Goal: Task Accomplishment & Management: Complete application form

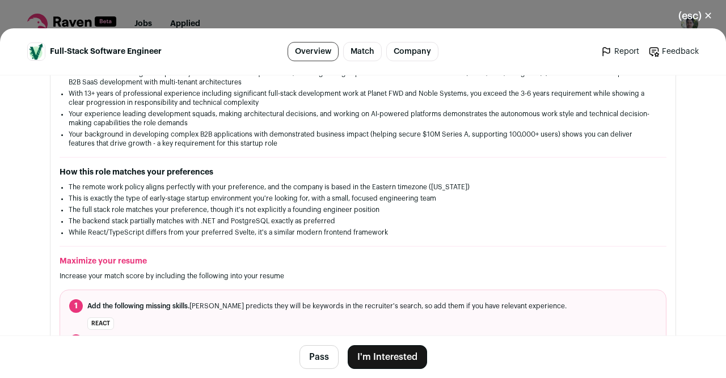
scroll to position [224, 0]
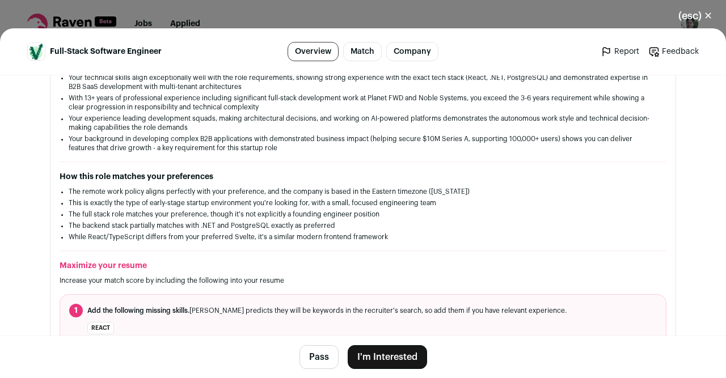
click at [405, 355] on button "I'm Interested" at bounding box center [386, 357] width 79 height 24
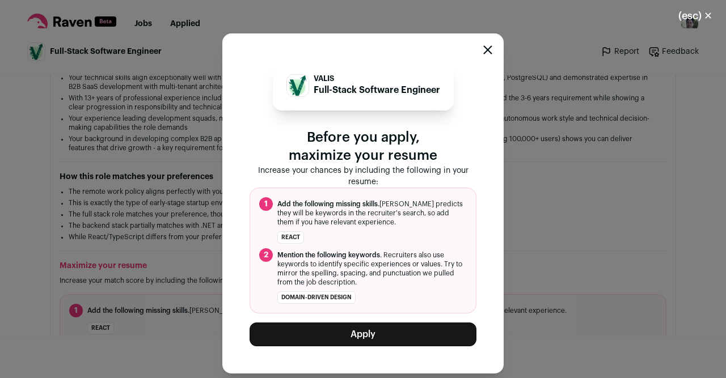
click at [669, 244] on div "VALIS Full-Stack Software Engineer Before you apply, maximize your resume Incre…" at bounding box center [363, 203] width 726 height 350
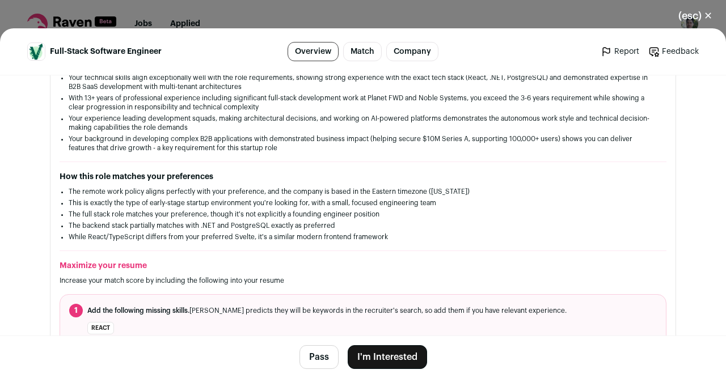
click at [710, 12] on button "(esc) ✕" at bounding box center [694, 15] width 61 height 25
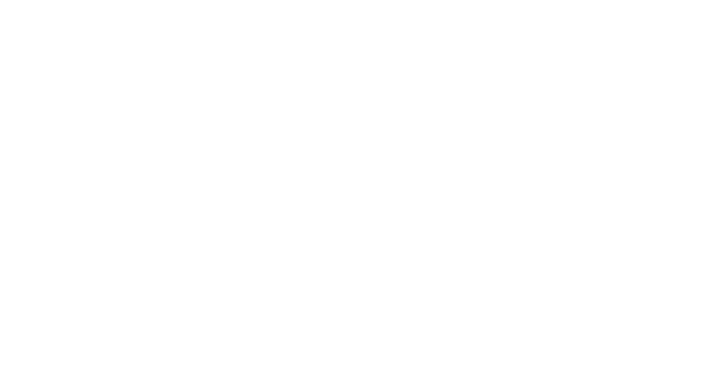
scroll to position [162, 0]
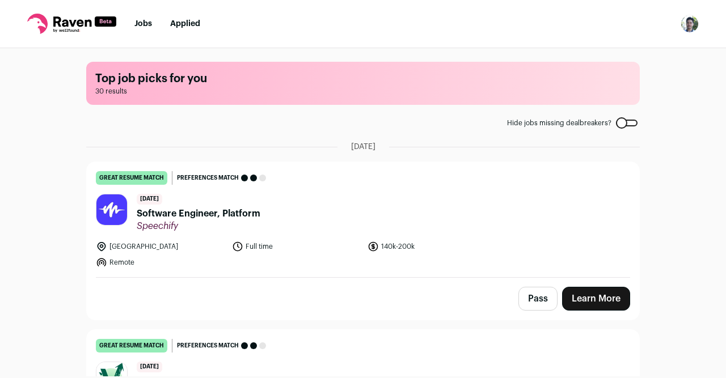
scroll to position [162, 0]
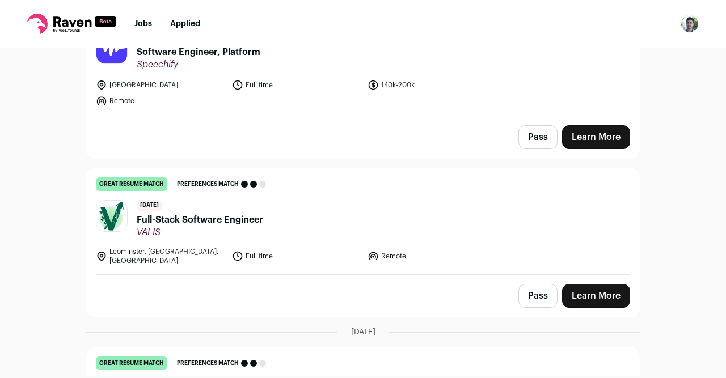
click at [592, 288] on link "Learn More" at bounding box center [596, 296] width 68 height 24
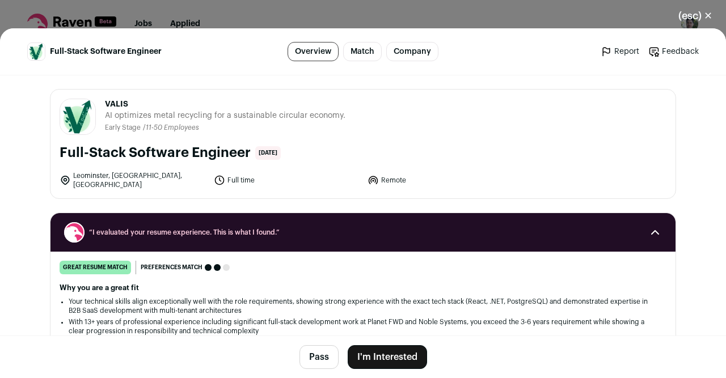
click at [371, 351] on button "I'm Interested" at bounding box center [386, 357] width 79 height 24
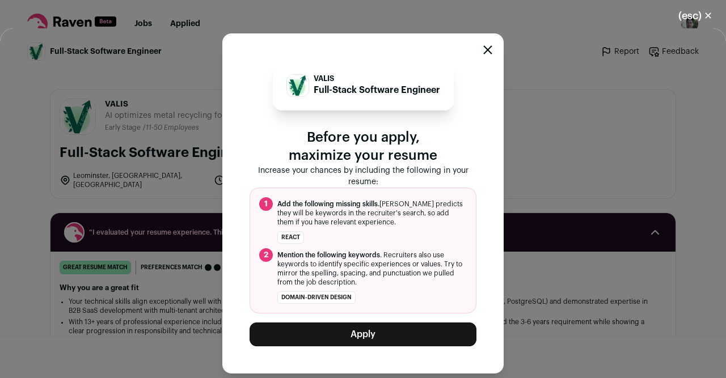
click at [387, 337] on button "Apply" at bounding box center [362, 335] width 227 height 24
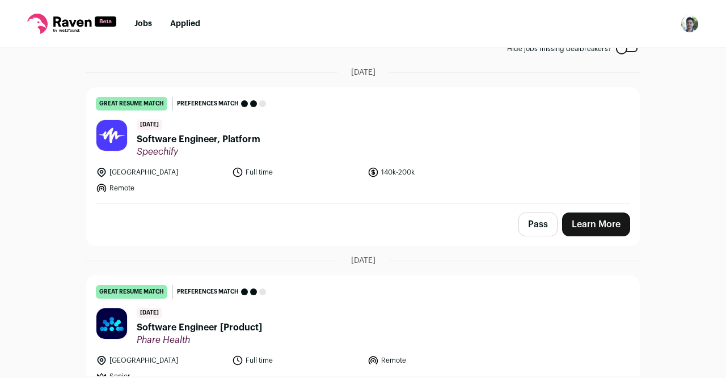
scroll to position [74, 0]
click at [580, 226] on link "Learn More" at bounding box center [596, 225] width 68 height 24
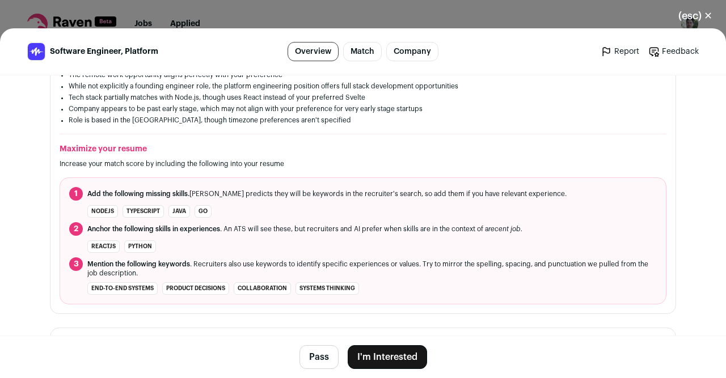
scroll to position [357, 0]
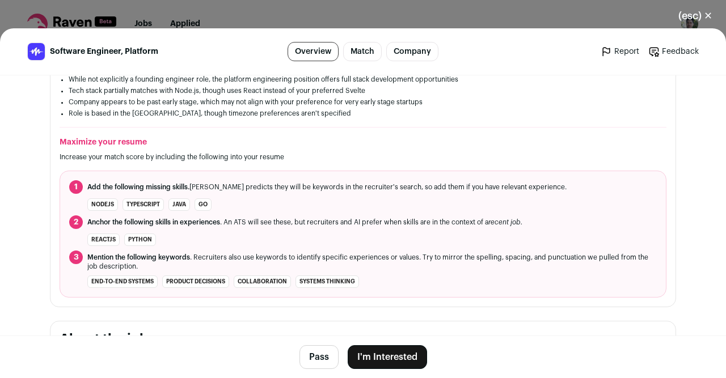
click at [327, 351] on button "Pass" at bounding box center [318, 357] width 39 height 24
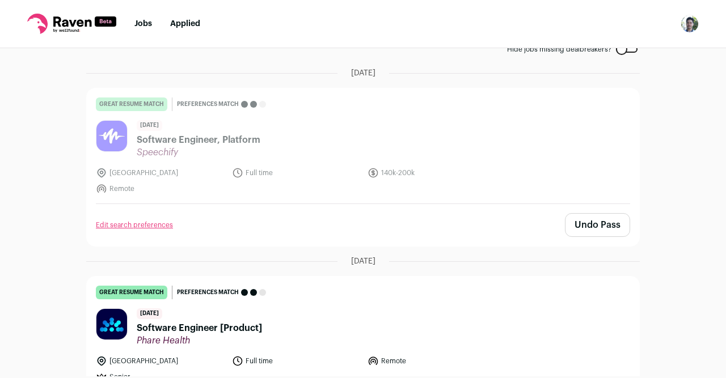
scroll to position [236, 0]
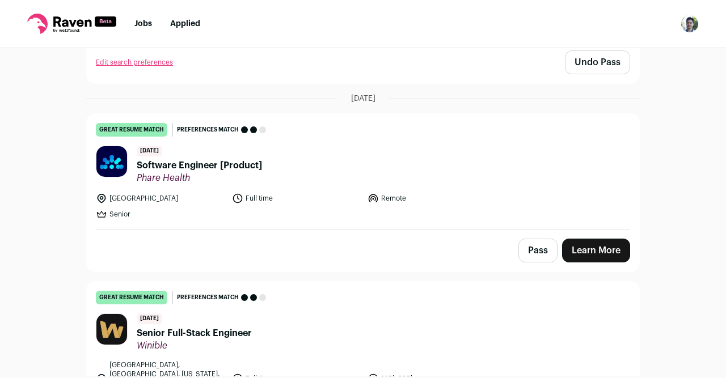
click at [595, 249] on link "Learn More" at bounding box center [596, 251] width 68 height 24
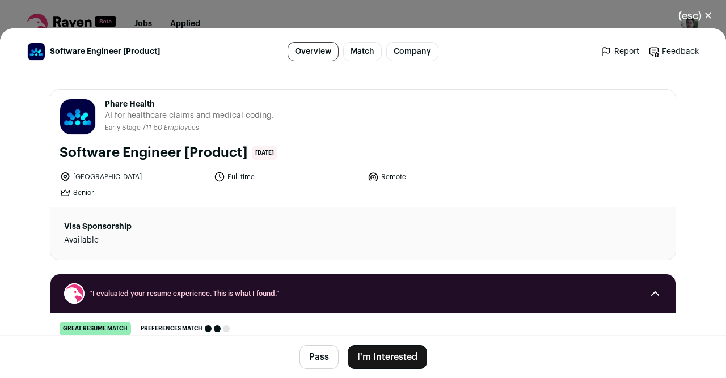
scroll to position [209, 0]
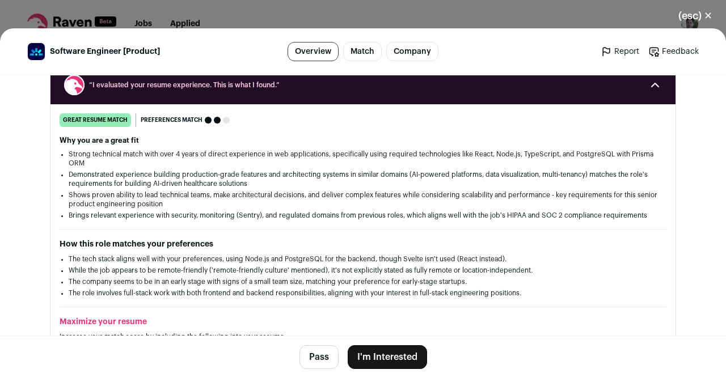
click at [400, 359] on button "I'm Interested" at bounding box center [386, 357] width 79 height 24
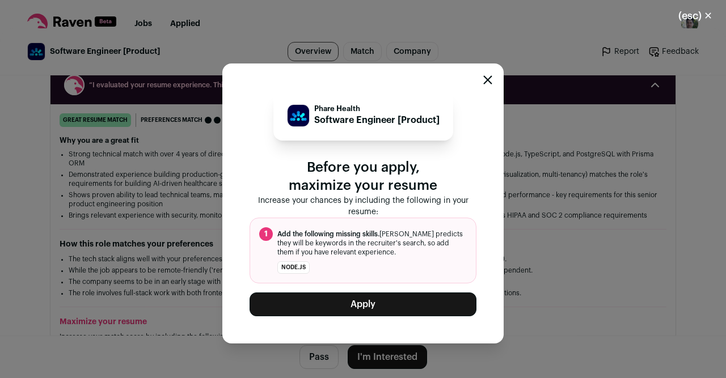
click at [368, 300] on button "Apply" at bounding box center [362, 304] width 227 height 24
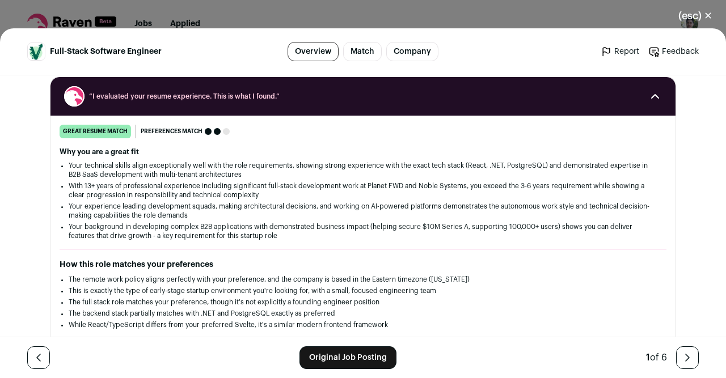
scroll to position [149, 0]
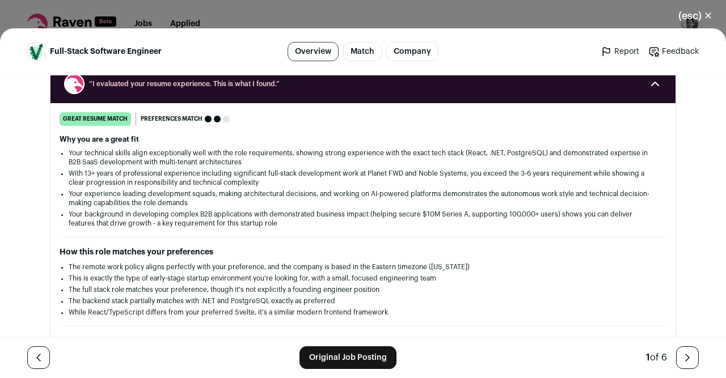
click at [701, 19] on button "(esc) ✕" at bounding box center [694, 15] width 61 height 25
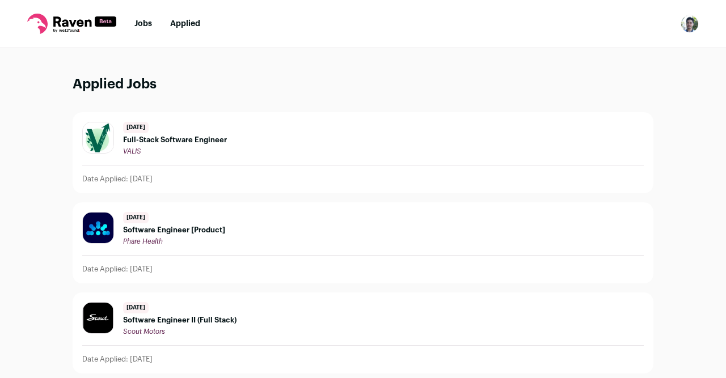
click at [137, 27] on link "Jobs" at bounding box center [143, 24] width 18 height 8
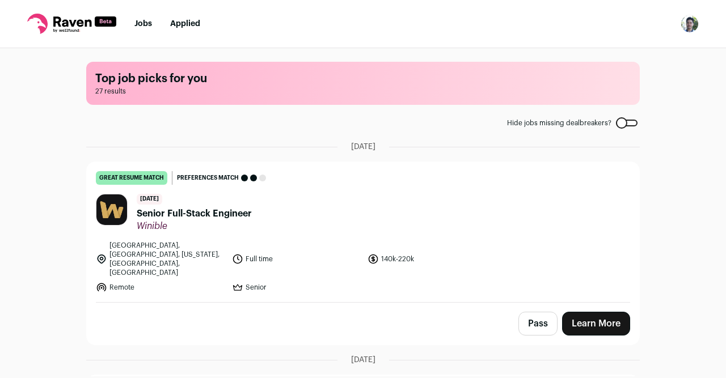
click at [617, 312] on link "Learn More" at bounding box center [596, 324] width 68 height 24
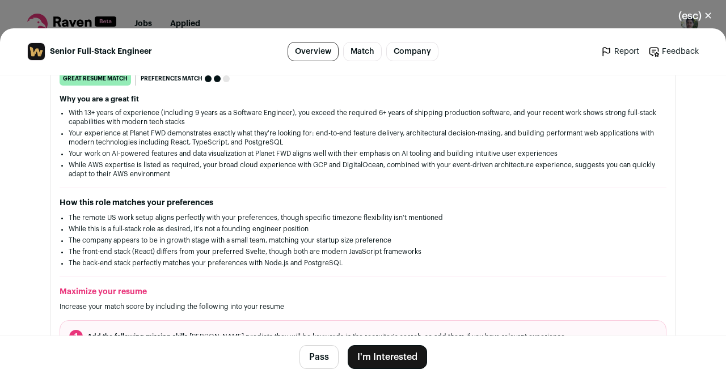
scroll to position [224, 0]
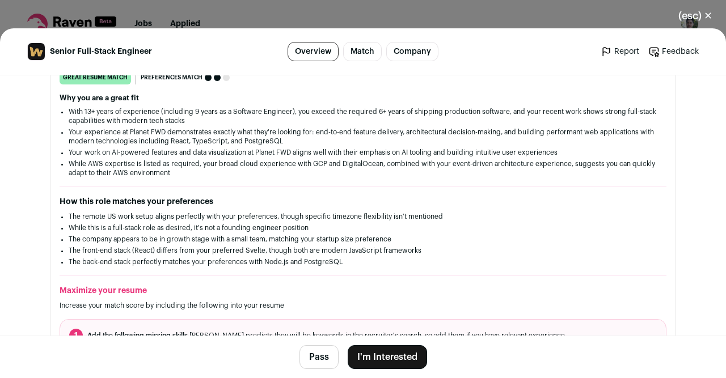
click at [393, 355] on button "I'm Interested" at bounding box center [386, 357] width 79 height 24
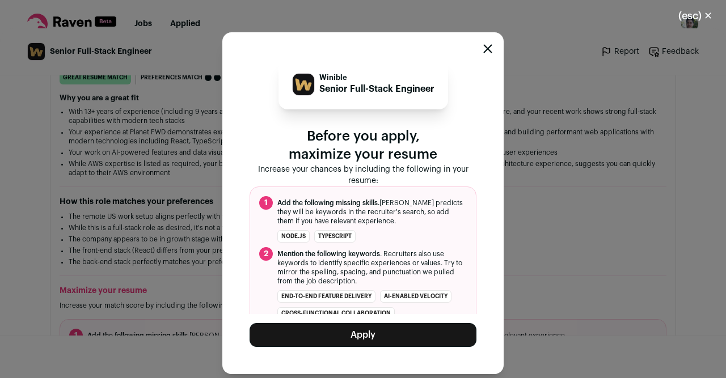
scroll to position [14, 0]
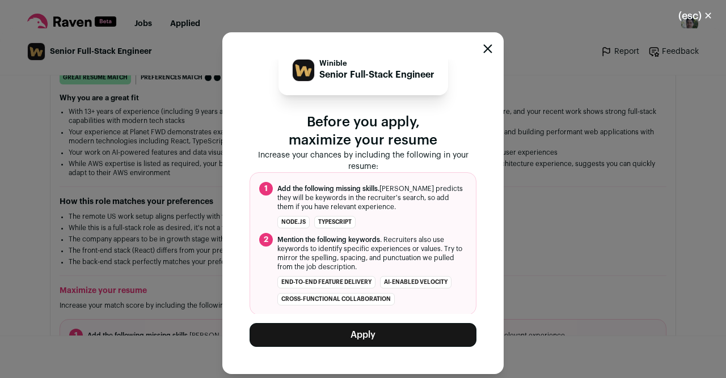
click at [492, 46] on div "Winible Senior Full-Stack Engineer Before you apply, maximize your resume Incre…" at bounding box center [362, 203] width 281 height 342
click at [491, 49] on icon "Close modal" at bounding box center [487, 48] width 9 height 9
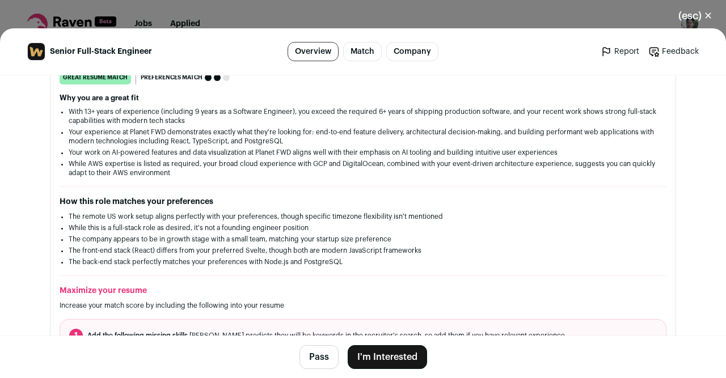
click at [193, 16] on div "(esc) ✕ Senior Full-Stack Engineer Overview Match Company Report Feedback Repor…" at bounding box center [363, 189] width 726 height 378
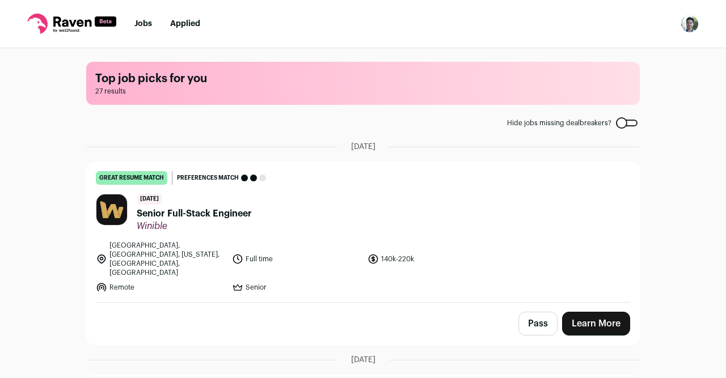
click at [190, 27] on link "Applied" at bounding box center [185, 24] width 30 height 8
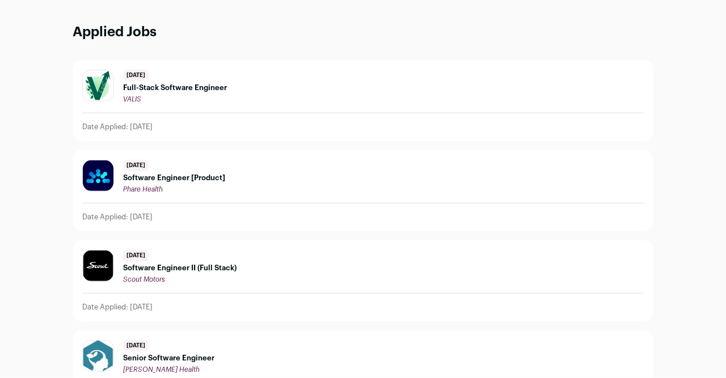
scroll to position [57, 0]
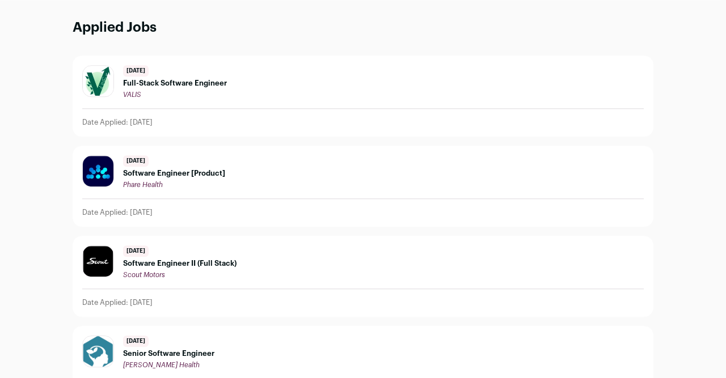
click at [203, 171] on span "Software Engineer [Product]" at bounding box center [174, 173] width 102 height 9
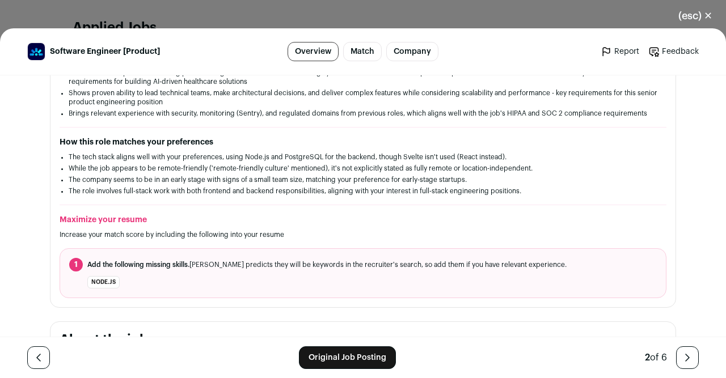
scroll to position [311, 0]
click at [321, 353] on link "Original Job Posting" at bounding box center [347, 357] width 97 height 23
click at [703, 11] on button "(esc) ✕" at bounding box center [694, 15] width 61 height 25
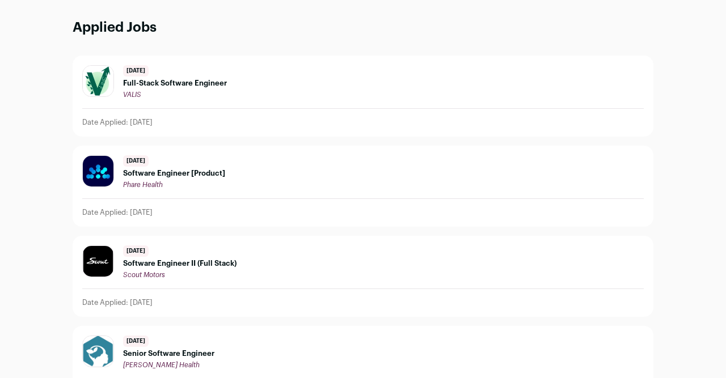
click at [386, 95] on div "1 day ago Full-Stack Software Engineer VALIS" at bounding box center [362, 82] width 561 height 34
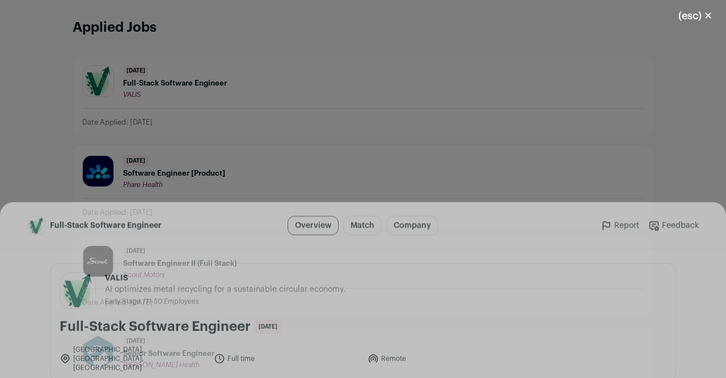
click at [690, 22] on button "(esc) ✕" at bounding box center [694, 15] width 61 height 25
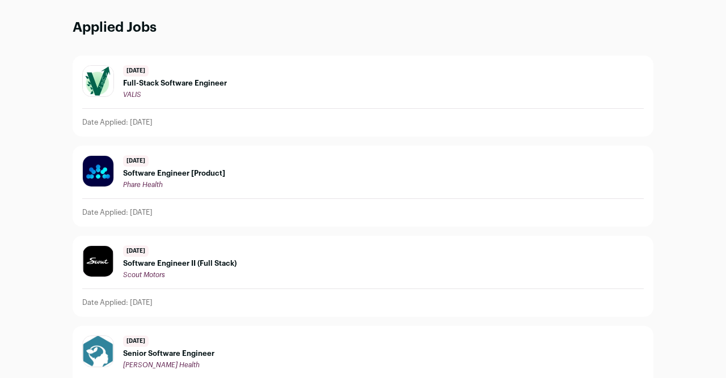
scroll to position [0, 0]
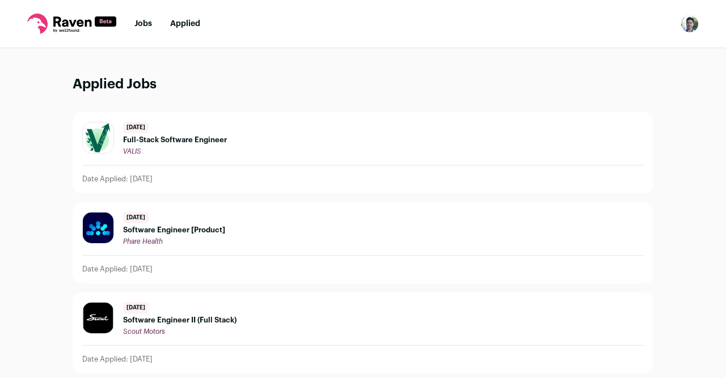
click at [146, 28] on link "Jobs" at bounding box center [143, 24] width 18 height 8
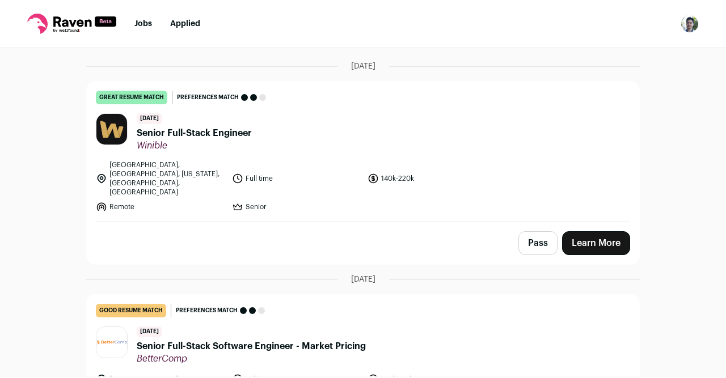
scroll to position [82, 0]
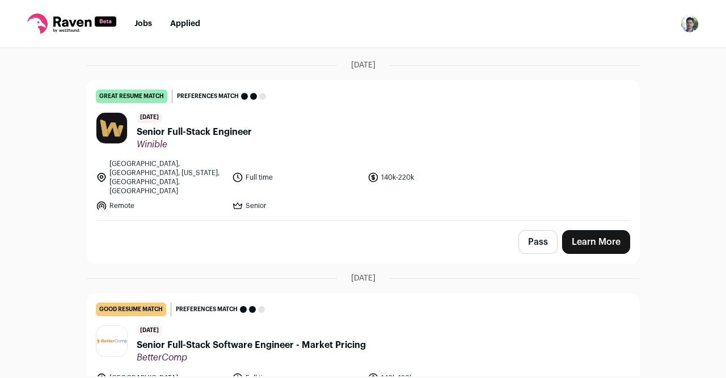
click at [268, 125] on header "6 days ago Senior Full-Stack Engineer Winible" at bounding box center [363, 131] width 534 height 38
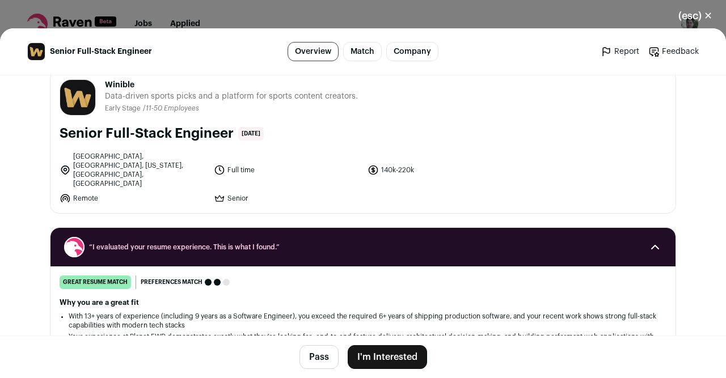
scroll to position [20, 0]
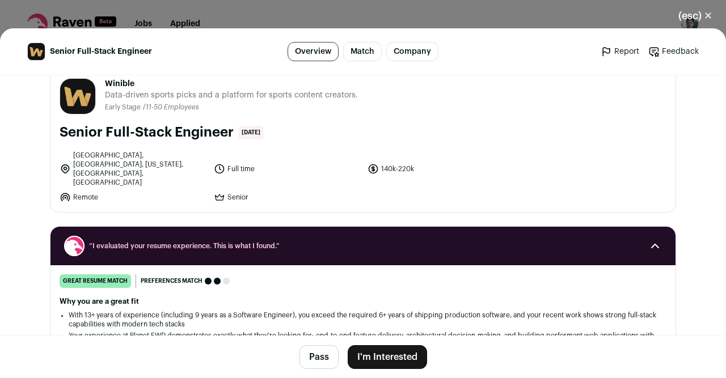
click at [705, 14] on button "(esc) ✕" at bounding box center [694, 15] width 61 height 25
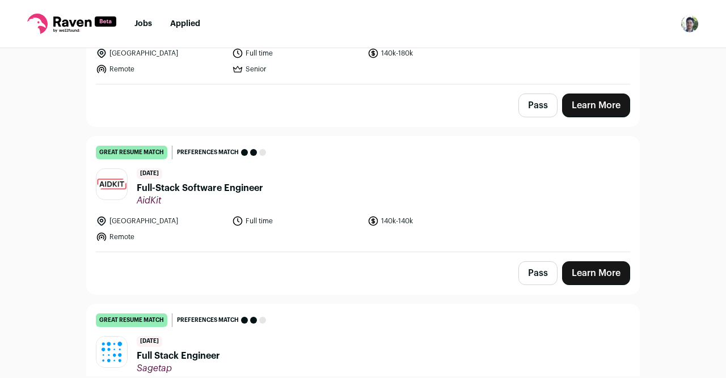
scroll to position [407, 0]
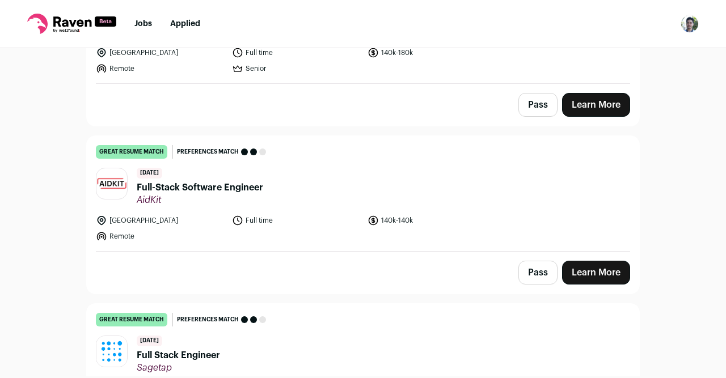
click at [201, 194] on span "AidKit" at bounding box center [200, 199] width 126 height 11
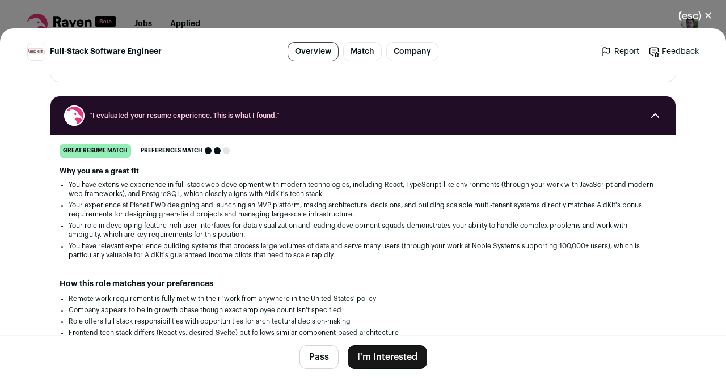
scroll to position [324, 0]
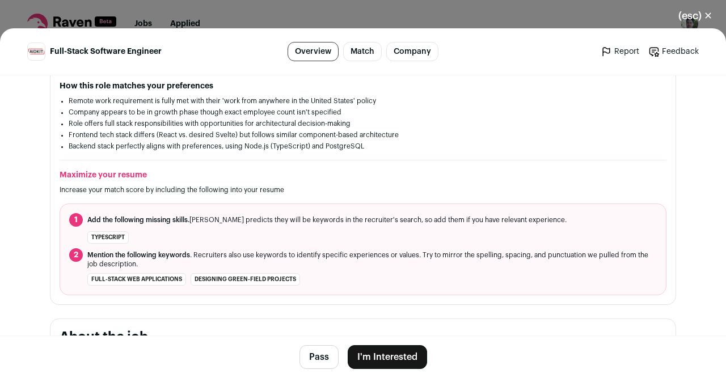
click at [391, 349] on button "I'm Interested" at bounding box center [386, 357] width 79 height 24
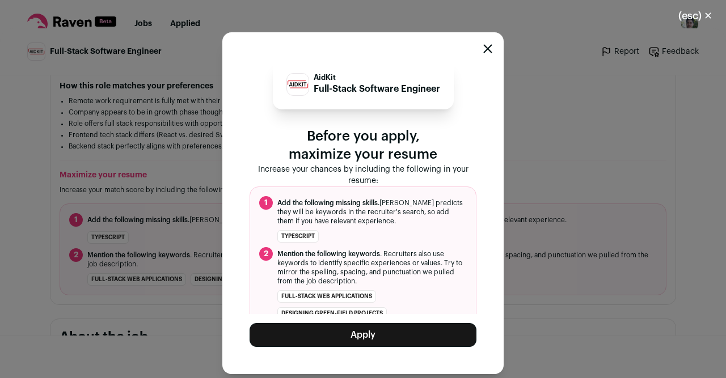
scroll to position [14, 0]
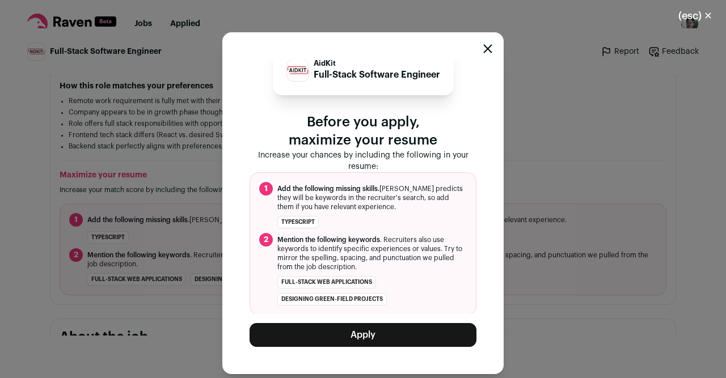
click at [372, 333] on button "Apply" at bounding box center [362, 335] width 227 height 24
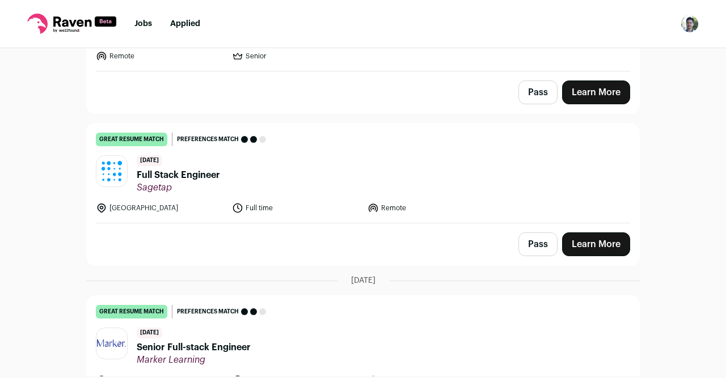
scroll to position [392, 0]
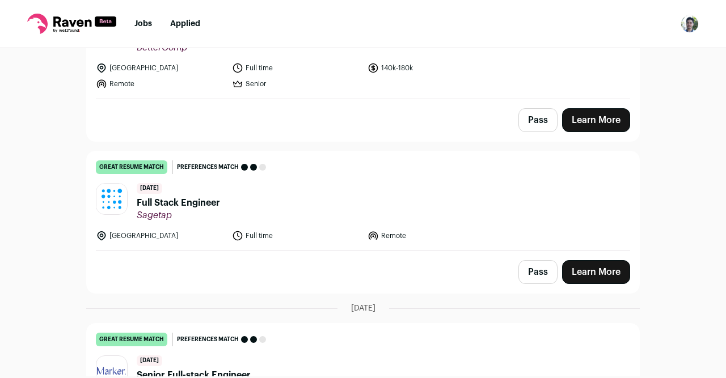
click at [143, 27] on link "Jobs" at bounding box center [143, 24] width 18 height 8
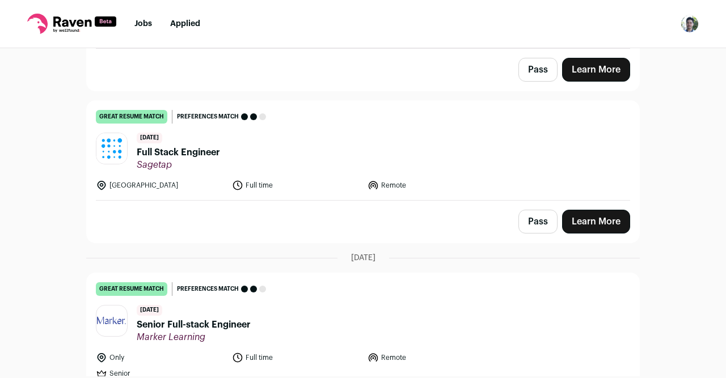
scroll to position [0, 0]
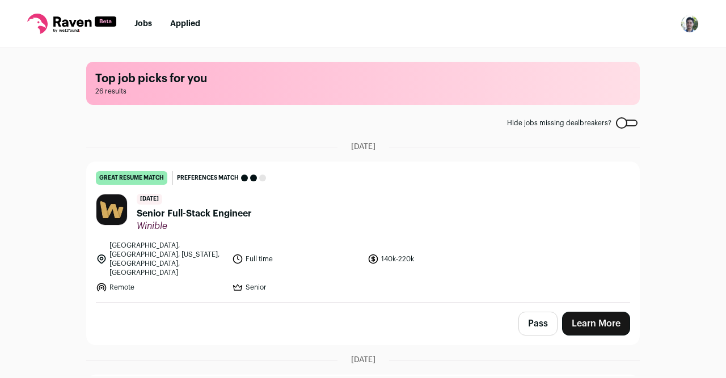
click at [191, 23] on link "Applied" at bounding box center [185, 24] width 30 height 8
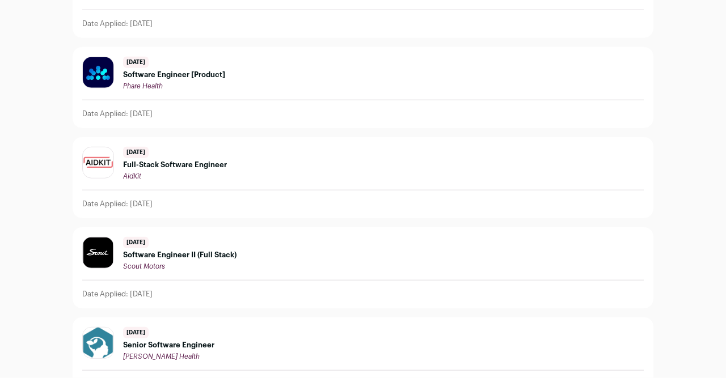
scroll to position [156, 0]
click at [243, 146] on div "7 days ago Full-Stack Software Engineer AidKit" at bounding box center [362, 163] width 561 height 34
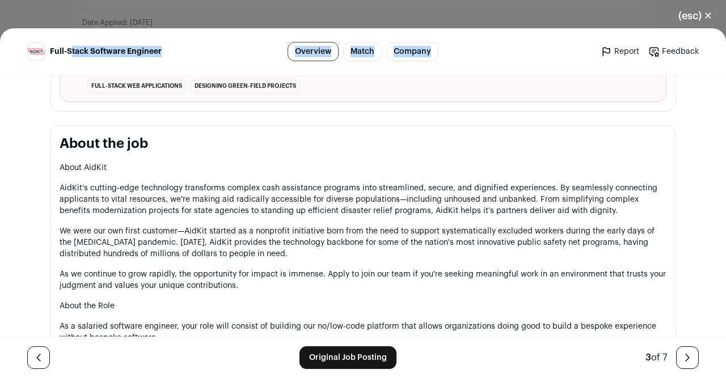
scroll to position [396, 0]
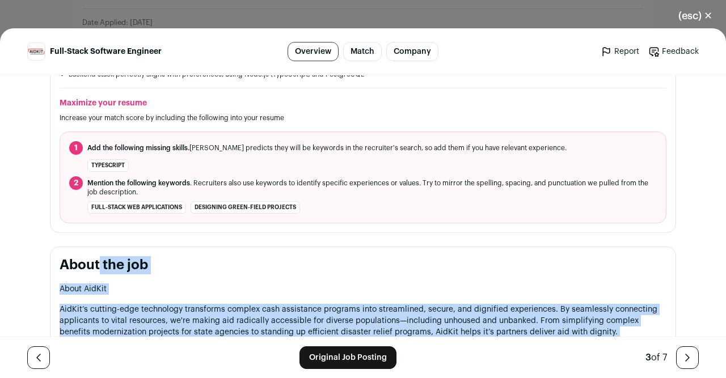
drag, startPoint x: 542, startPoint y: 160, endPoint x: 59, endPoint y: 270, distance: 495.3
copy section "About the job About AidKit AidKit’s cutting-edge technology transforms complex …"
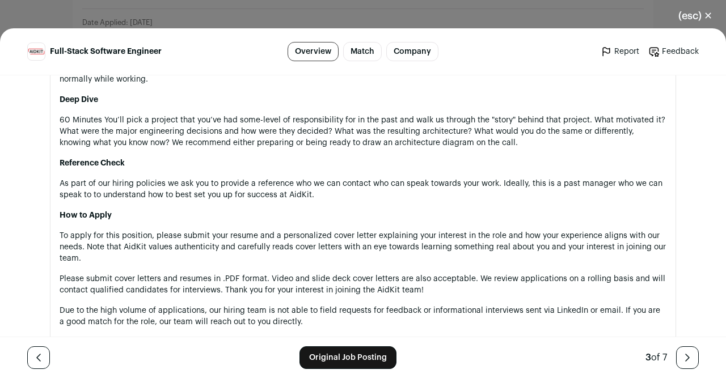
scroll to position [1405, 0]
click at [137, 255] on p "To apply for this position, please submit your resume and a personalized cover …" at bounding box center [363, 246] width 606 height 34
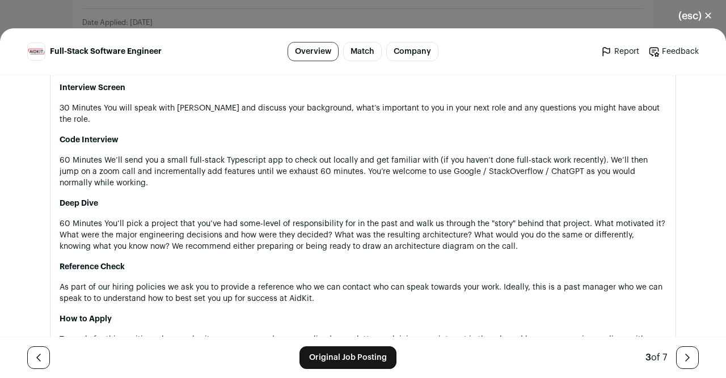
scroll to position [1462, 0]
